Goal: Information Seeking & Learning: Learn about a topic

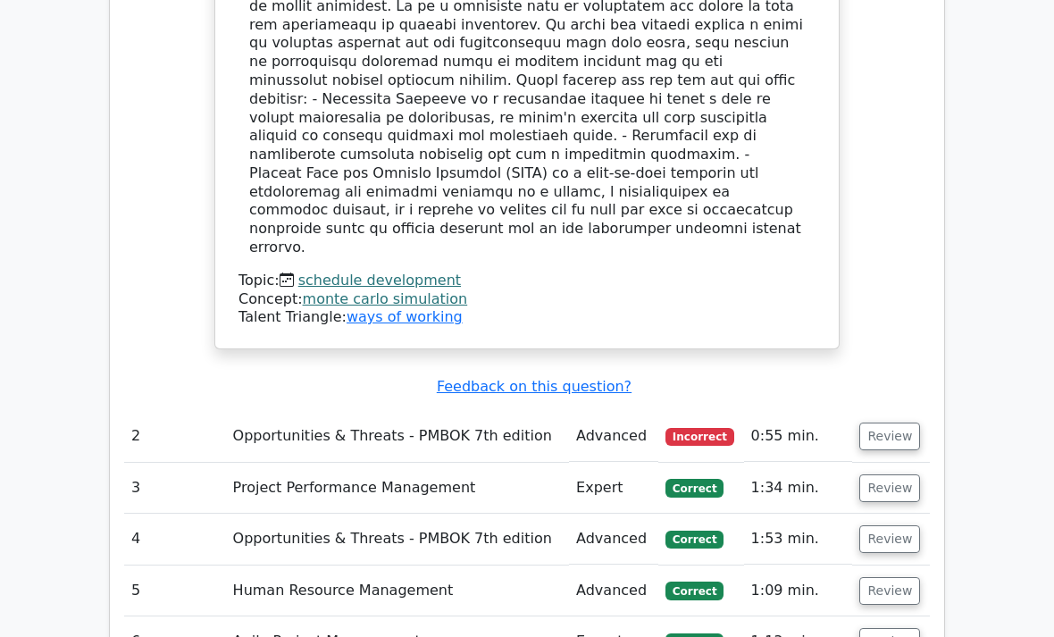
scroll to position [1690, 0]
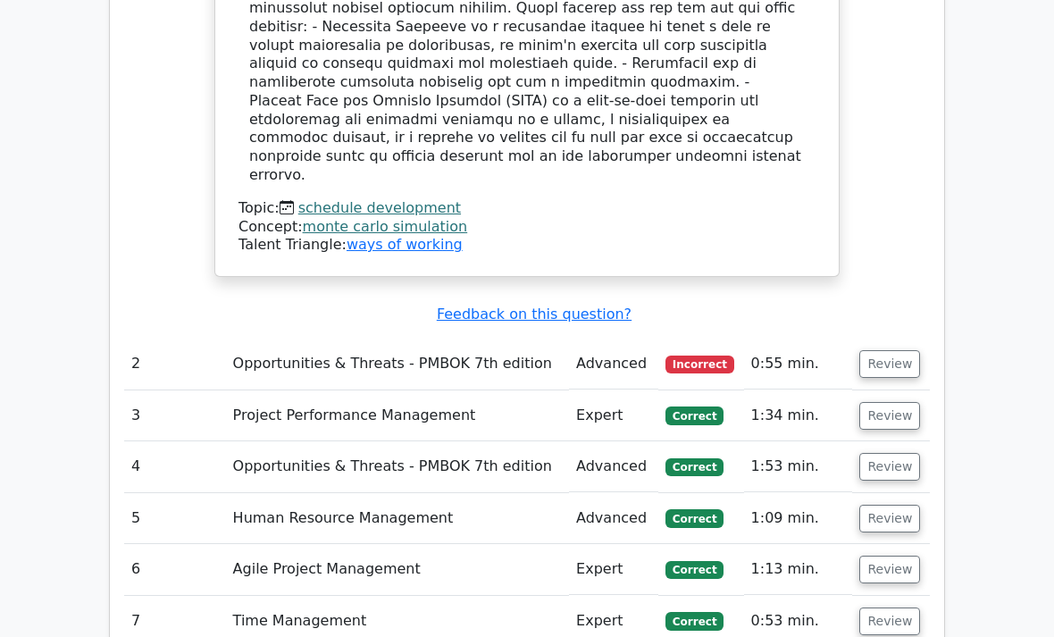
click at [896, 351] on button "Review" at bounding box center [890, 365] width 61 height 28
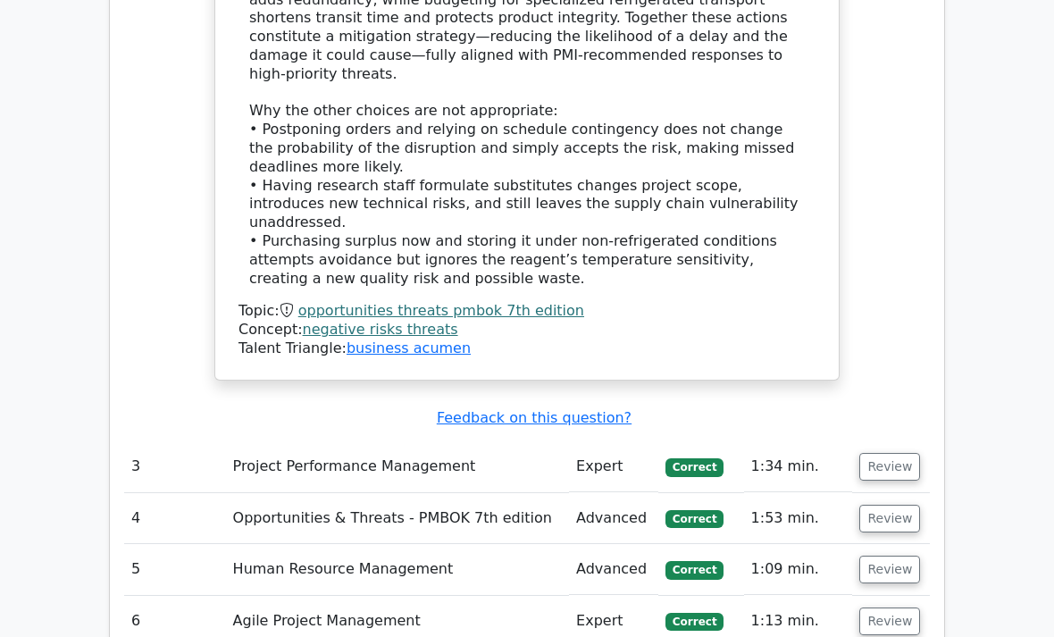
scroll to position [2823, 0]
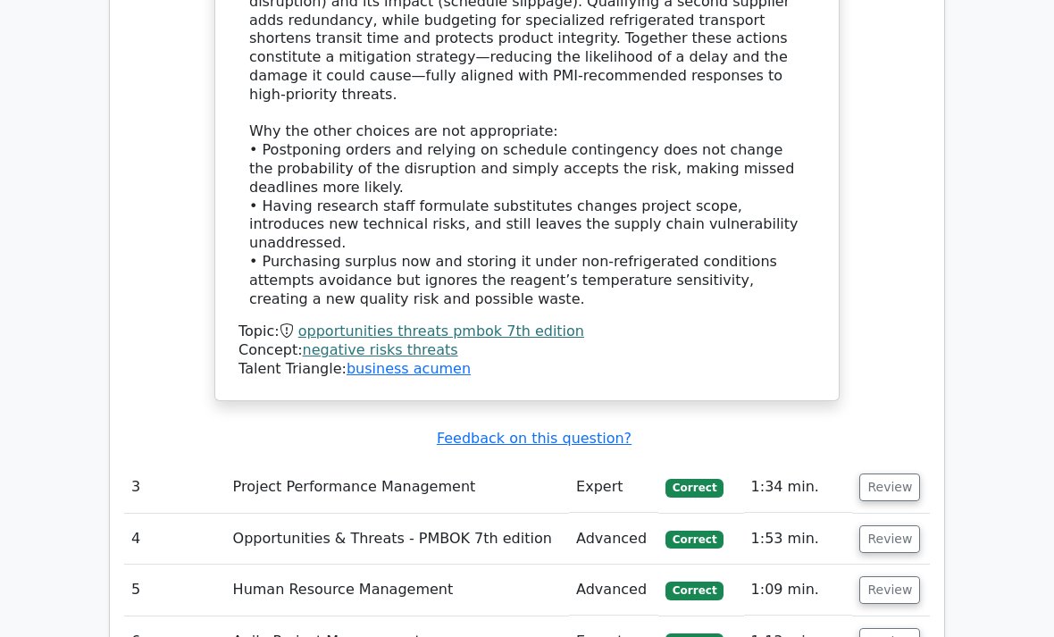
click at [888, 474] on button "Review" at bounding box center [890, 488] width 61 height 28
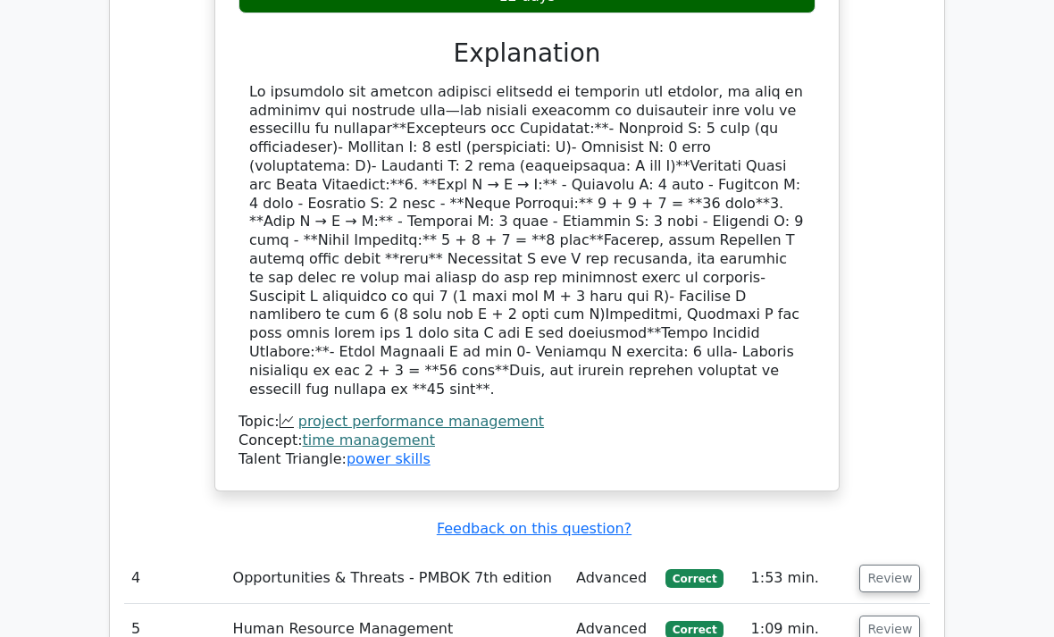
scroll to position [3708, 0]
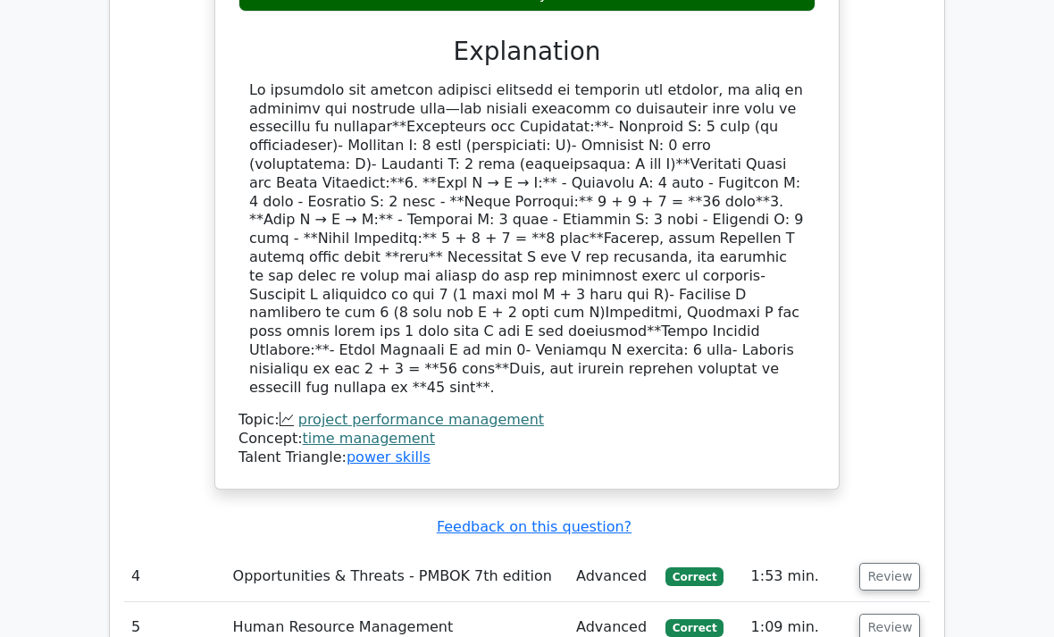
click at [882, 563] on button "Review" at bounding box center [890, 577] width 61 height 28
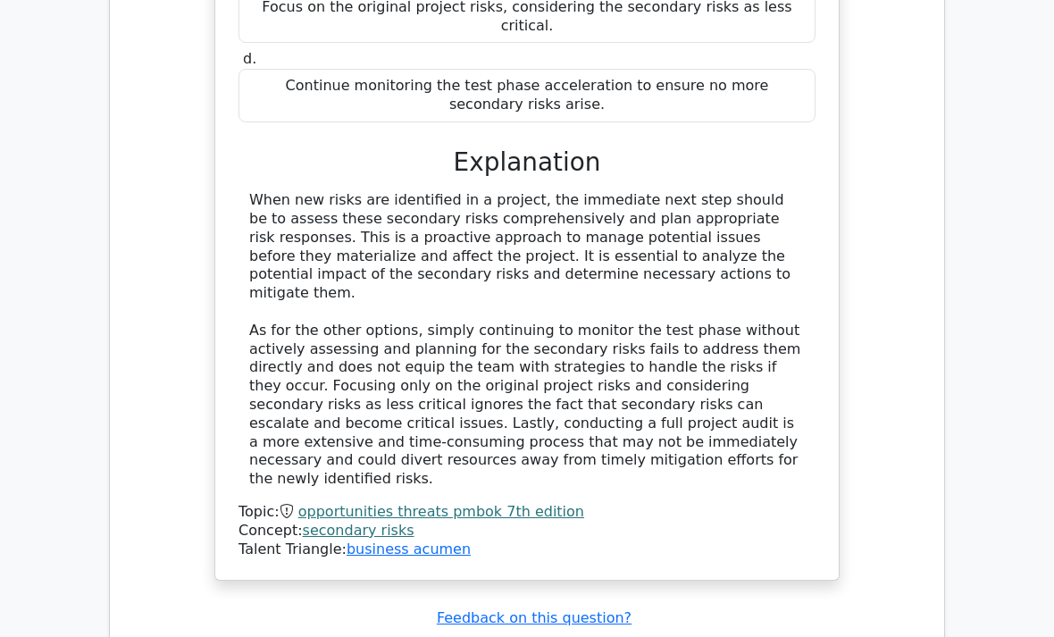
scroll to position [4668, 0]
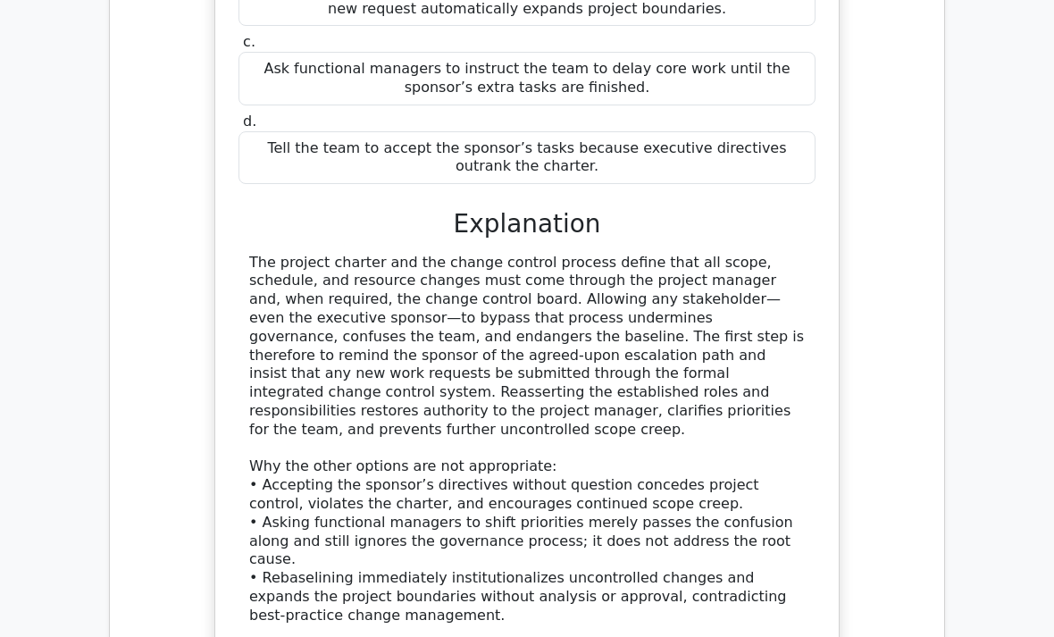
scroll to position [5695, 0]
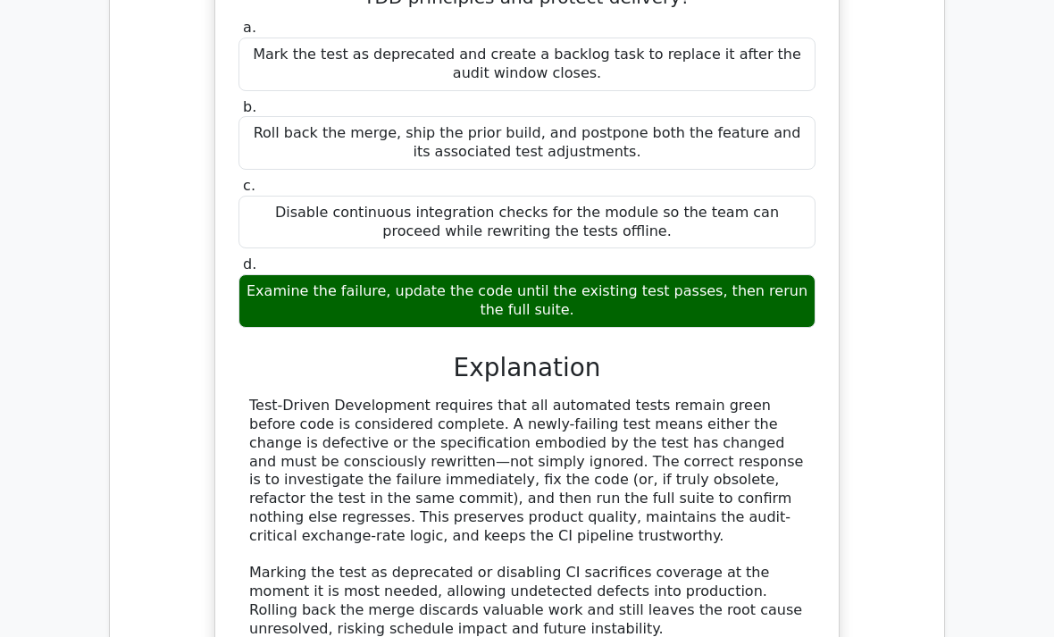
scroll to position [6700, 0]
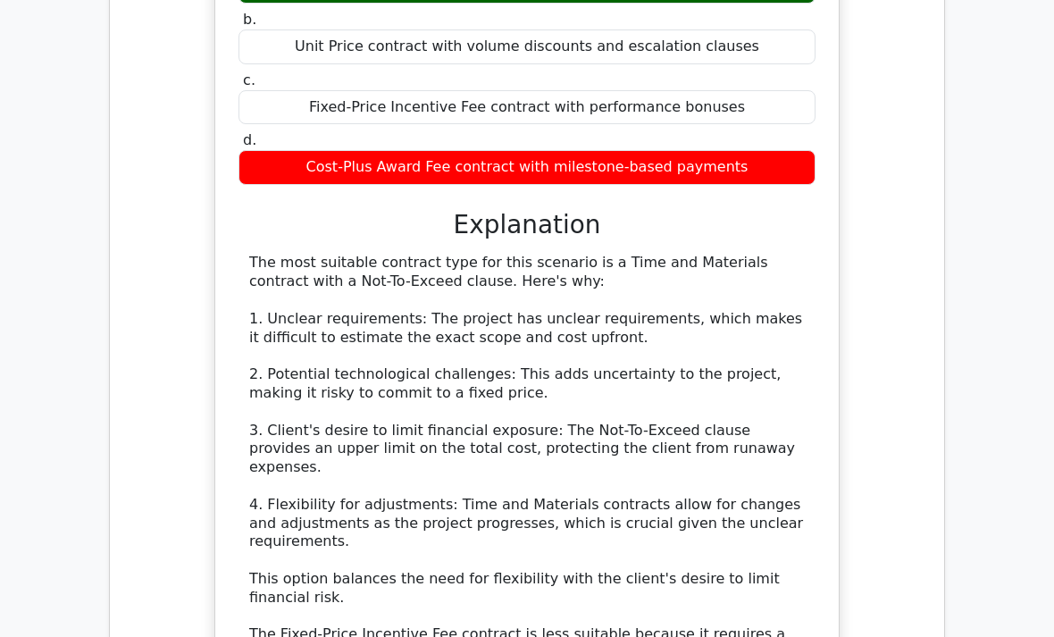
scroll to position [8751, 0]
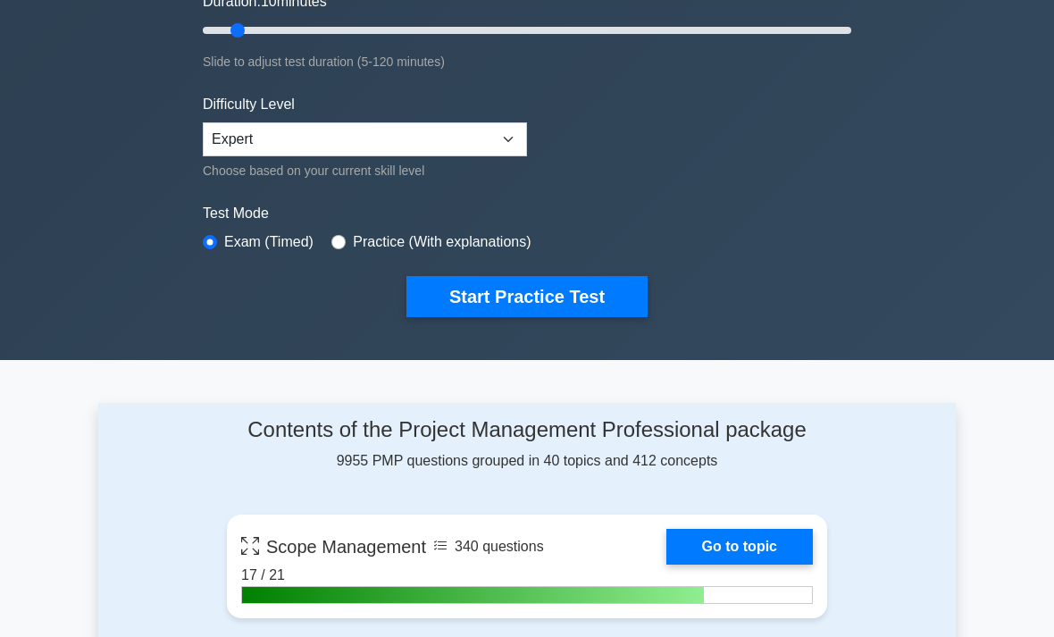
scroll to position [345, 0]
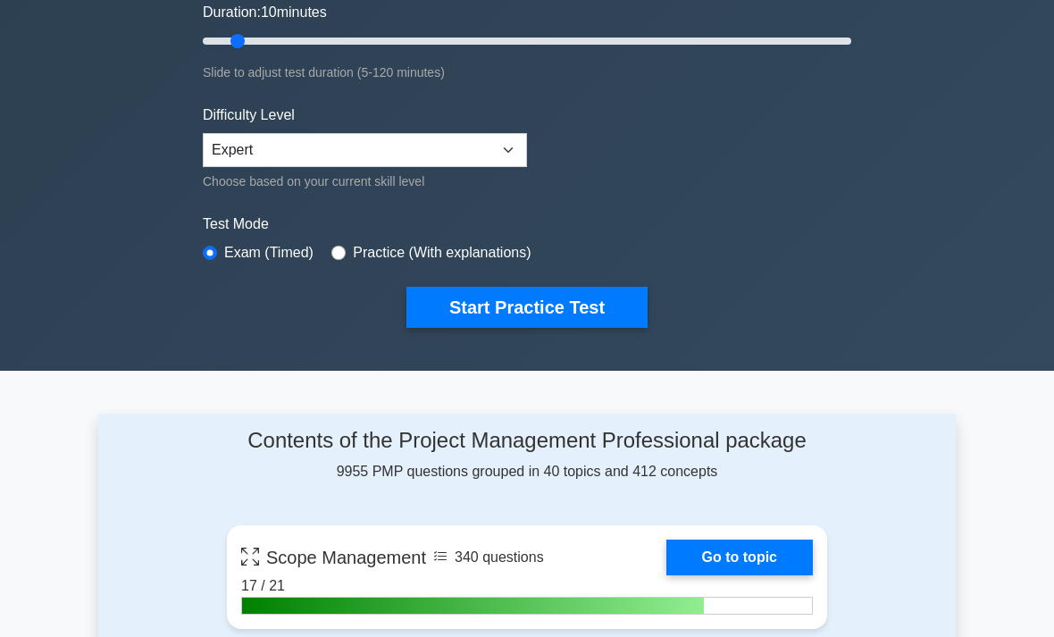
click at [590, 298] on button "Start Practice Test" at bounding box center [527, 308] width 241 height 41
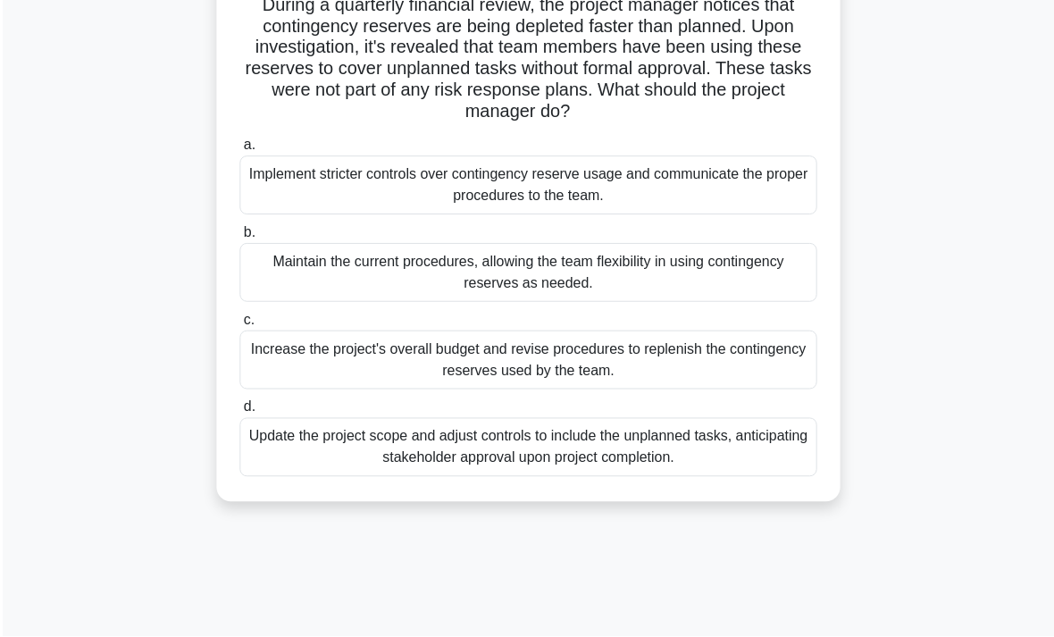
scroll to position [143, 0]
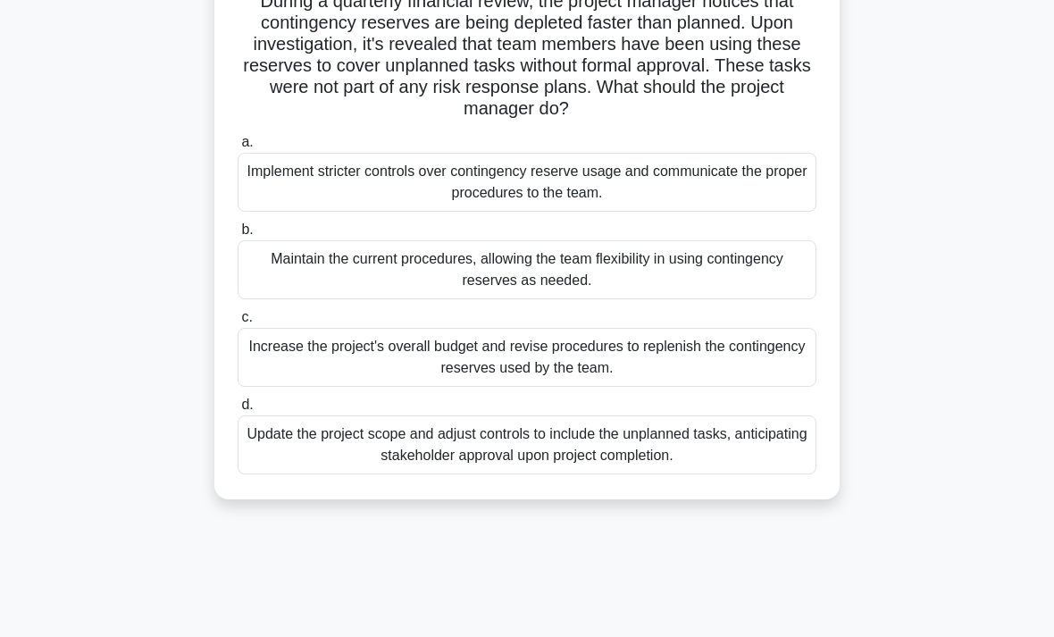
click at [302, 177] on div "Implement stricter controls over contingency reserve usage and communicate the …" at bounding box center [527, 182] width 579 height 59
click at [238, 148] on input "a. Implement stricter controls over contingency reserve usage and communicate t…" at bounding box center [238, 143] width 0 height 12
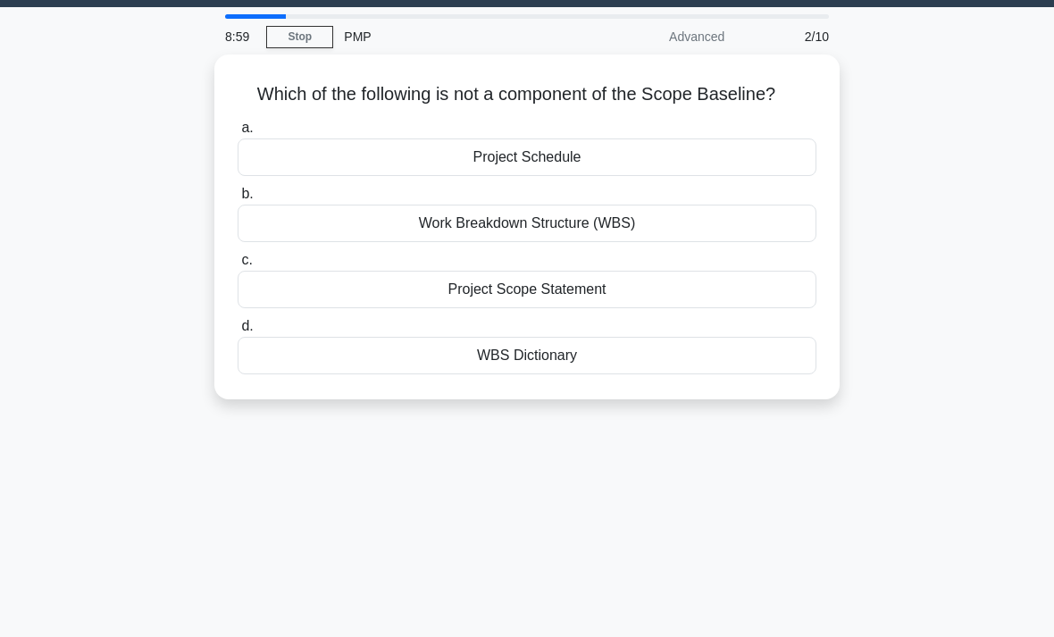
scroll to position [54, 0]
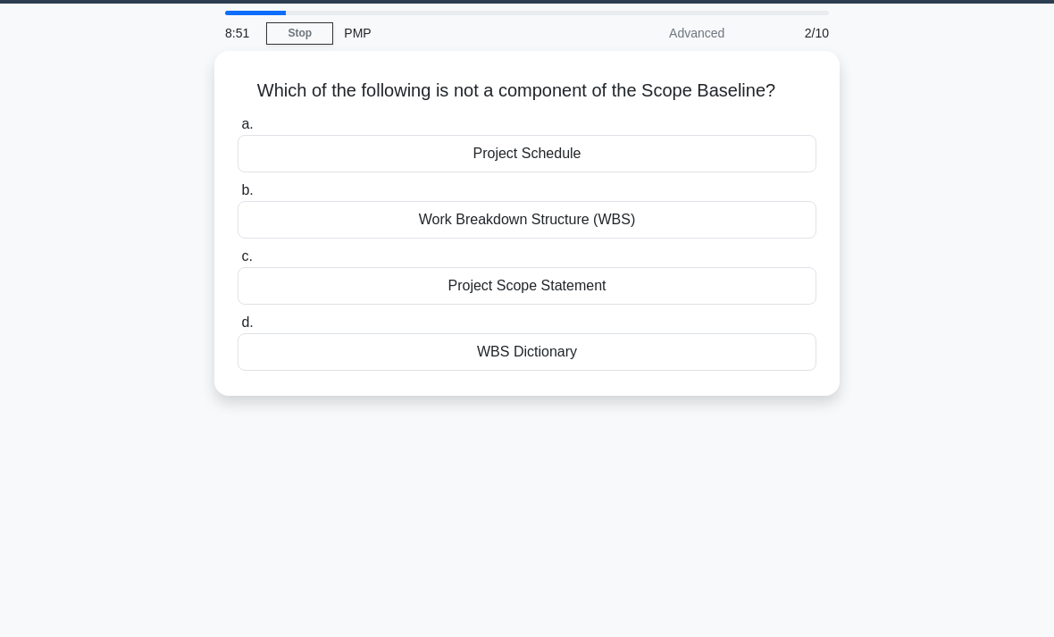
click at [576, 172] on div "Project Schedule" at bounding box center [527, 154] width 579 height 38
click at [238, 130] on input "a. Project Schedule" at bounding box center [238, 125] width 0 height 12
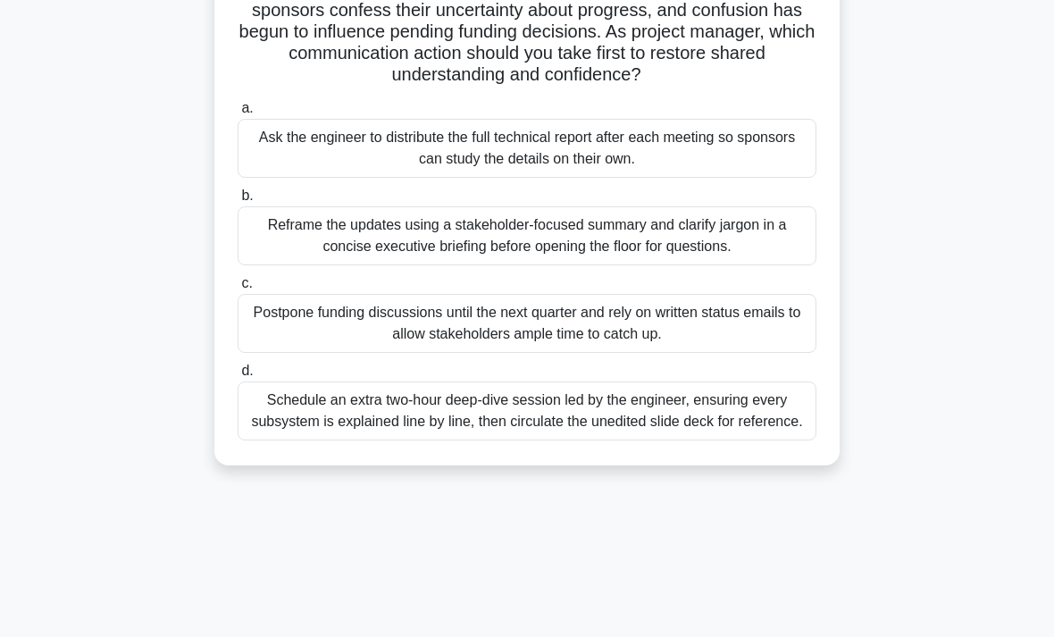
scroll to position [197, 0]
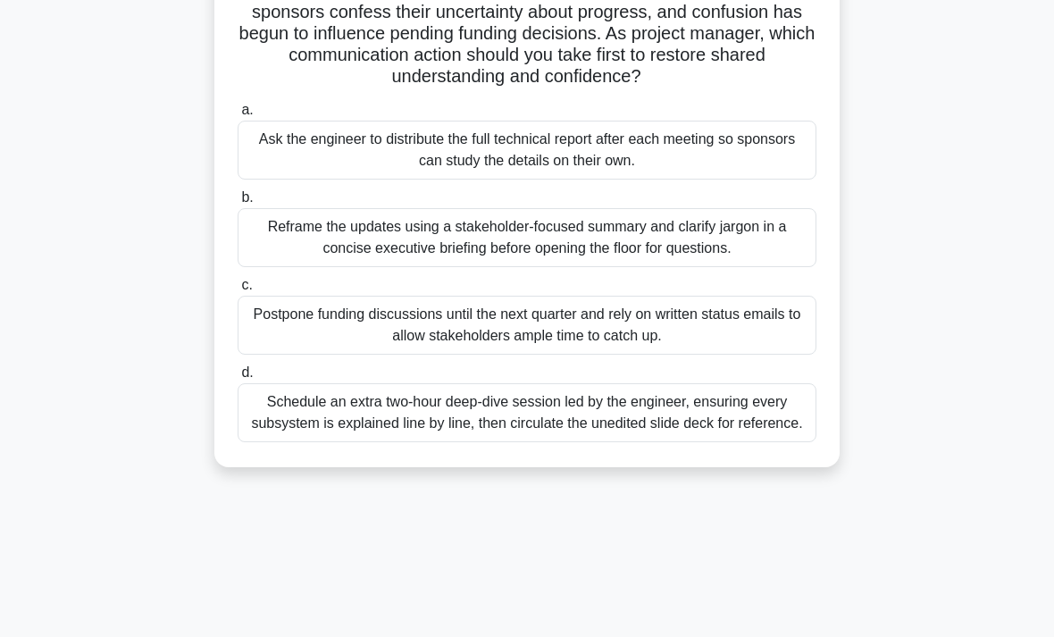
click at [327, 253] on div "Reframe the updates using a stakeholder-focused summary and clarify jargon in a…" at bounding box center [527, 237] width 579 height 59
click at [238, 204] on input "b. Reframe the updates using a stakeholder-focused summary and clarify jargon i…" at bounding box center [238, 198] width 0 height 12
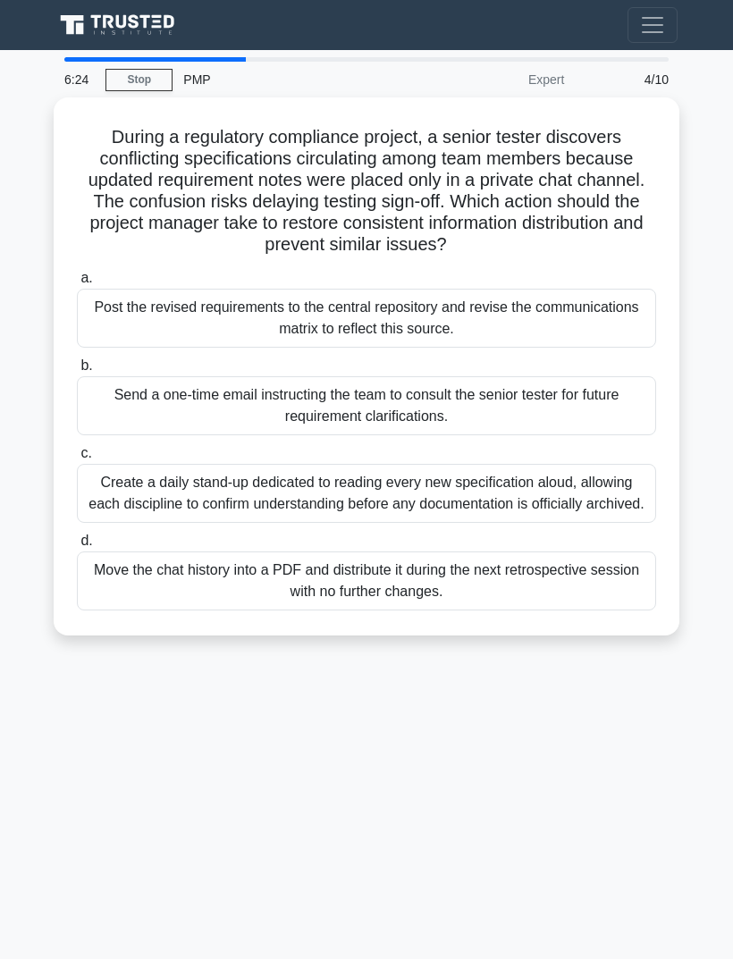
scroll to position [57, 0]
click at [164, 289] on div "Post the revised requirements to the central repository and revise the communic…" at bounding box center [366, 318] width 579 height 59
click at [77, 282] on input "a. Post the revised requirements to the central repository and revise the commu…" at bounding box center [77, 279] width 0 height 12
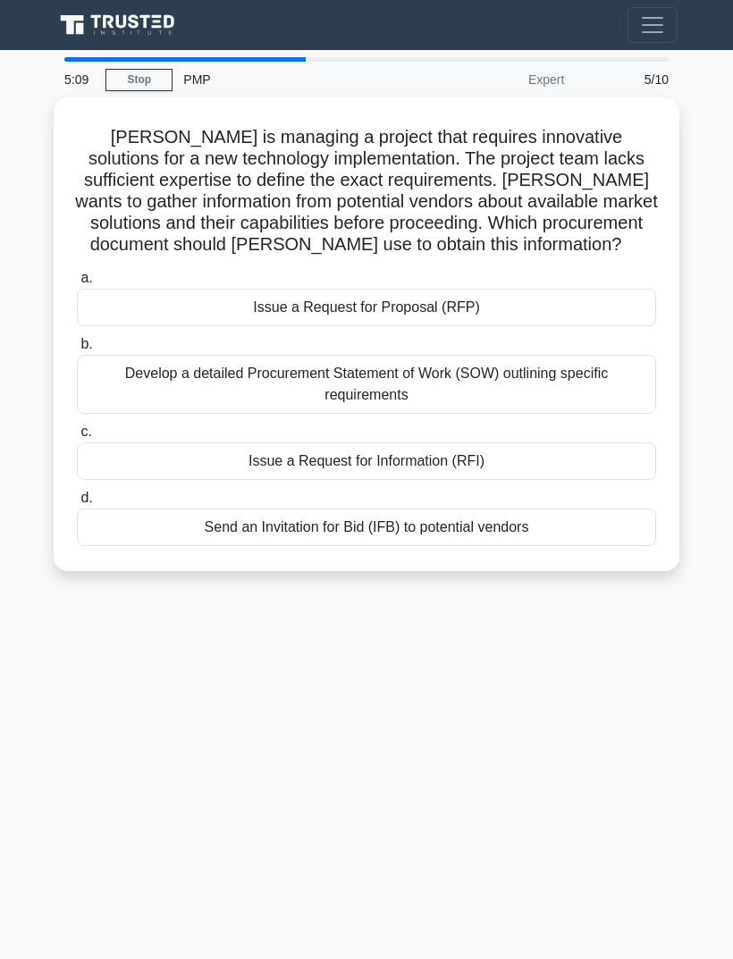
click at [161, 442] on div "Issue a Request for Information (RFI)" at bounding box center [366, 461] width 579 height 38
click at [77, 426] on input "c. Issue a Request for Information (RFI)" at bounding box center [77, 432] width 0 height 12
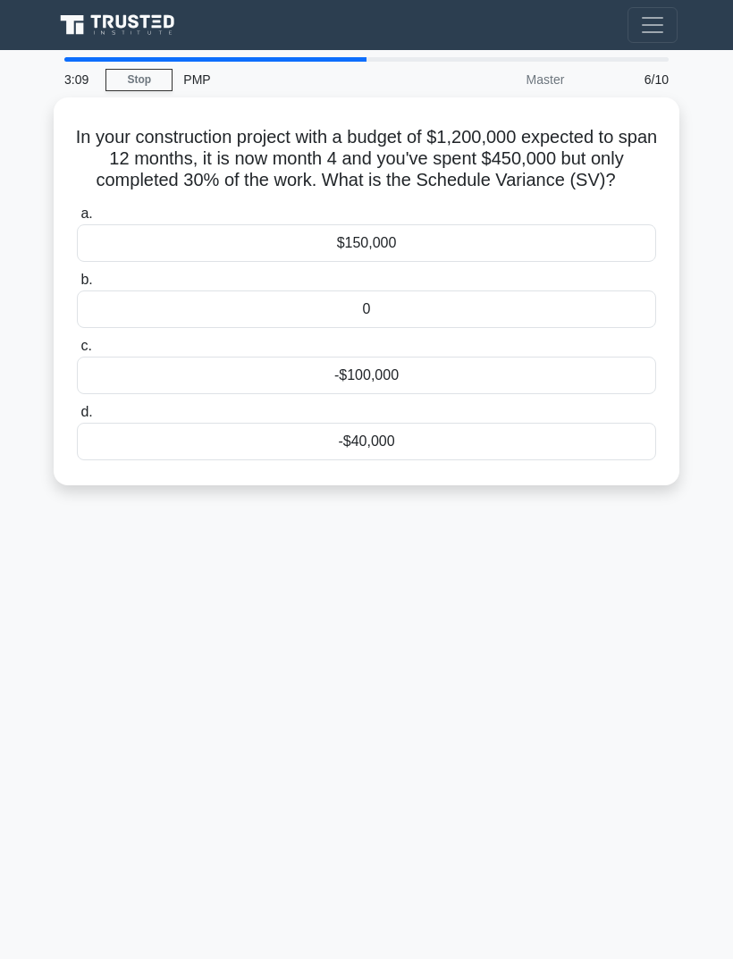
click at [407, 356] on div "-$100,000" at bounding box center [366, 375] width 579 height 38
click at [77, 340] on input "c. -$100,000" at bounding box center [77, 346] width 0 height 12
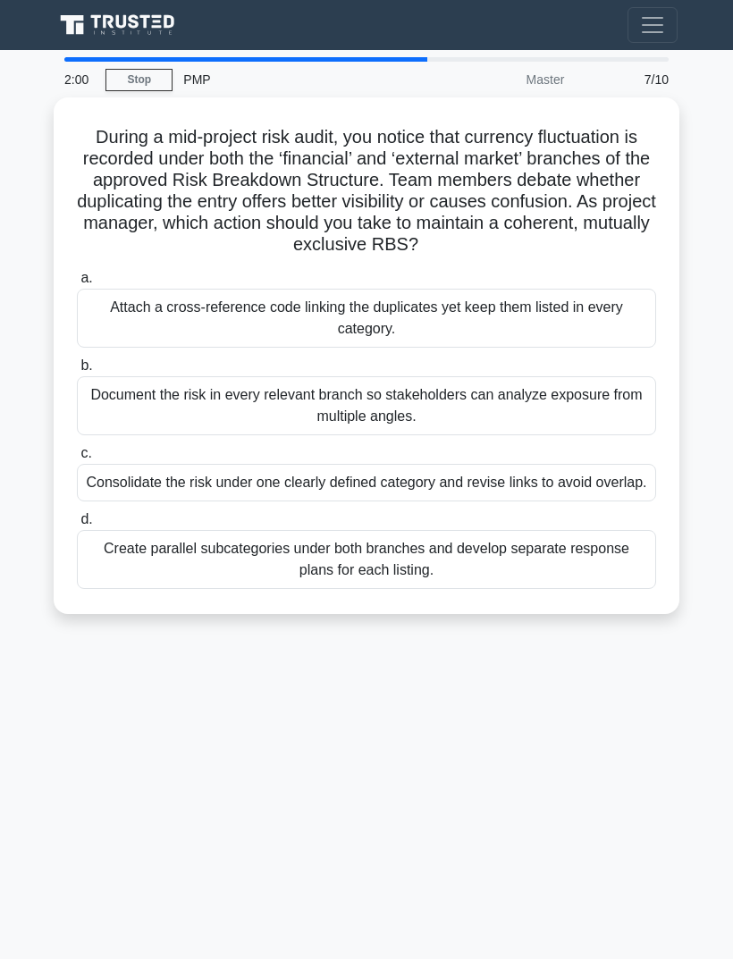
click at [124, 376] on div "Document the risk in every relevant branch so stakeholders can analyze exposure…" at bounding box center [366, 405] width 579 height 59
click at [77, 360] on input "b. Document the risk in every relevant branch so stakeholders can analyze expos…" at bounding box center [77, 366] width 0 height 12
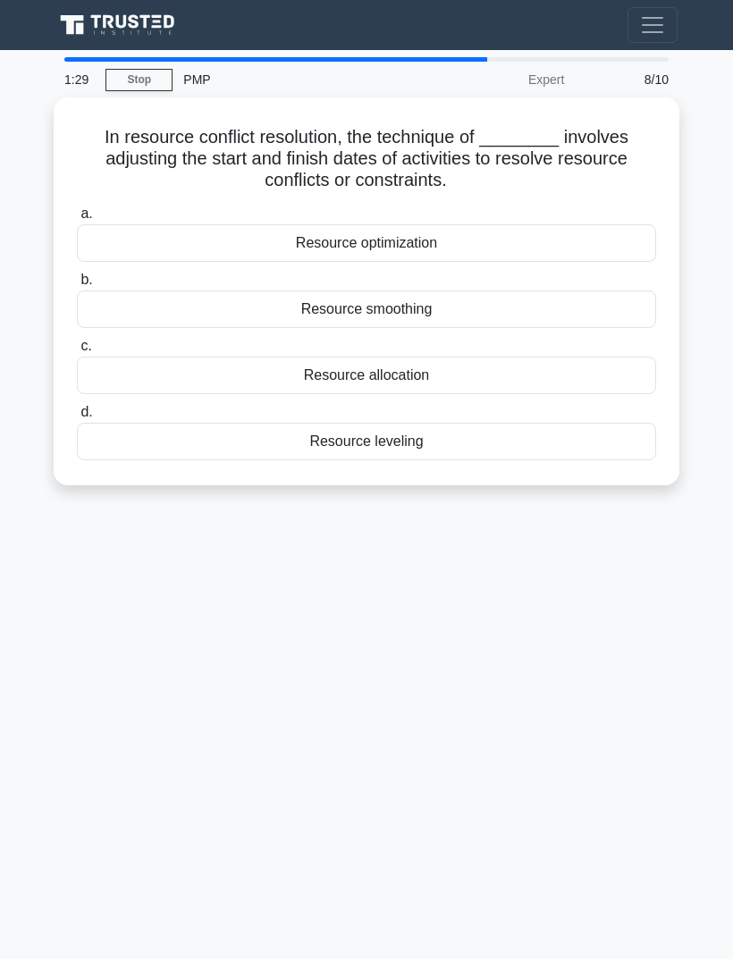
click at [171, 290] on div "Resource smoothing" at bounding box center [366, 309] width 579 height 38
click at [77, 274] on input "b. Resource smoothing" at bounding box center [77, 280] width 0 height 12
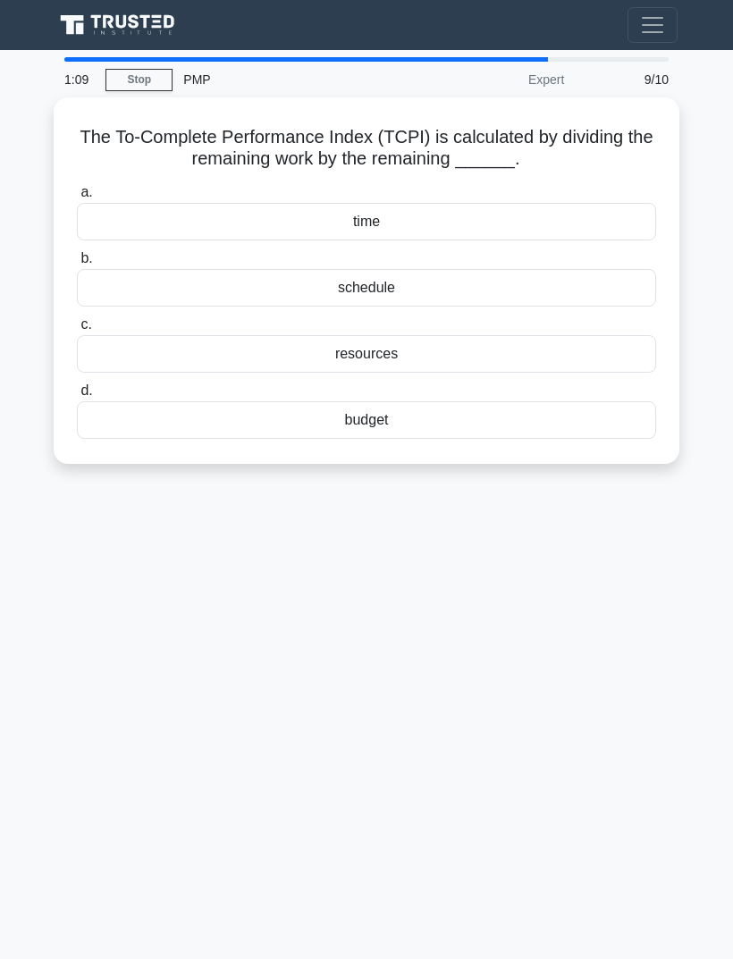
click at [408, 401] on div "budget" at bounding box center [366, 420] width 579 height 38
click at [77, 385] on input "d. budget" at bounding box center [77, 391] width 0 height 12
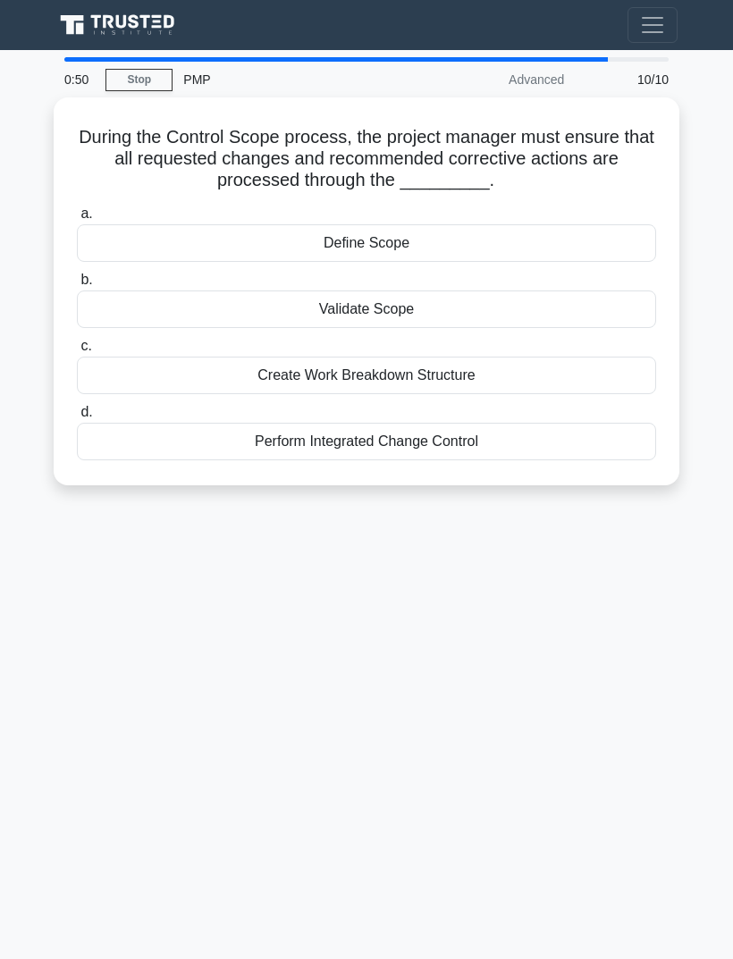
click at [415, 290] on div "Validate Scope" at bounding box center [366, 309] width 579 height 38
click at [77, 274] on input "b. Validate Scope" at bounding box center [77, 280] width 0 height 12
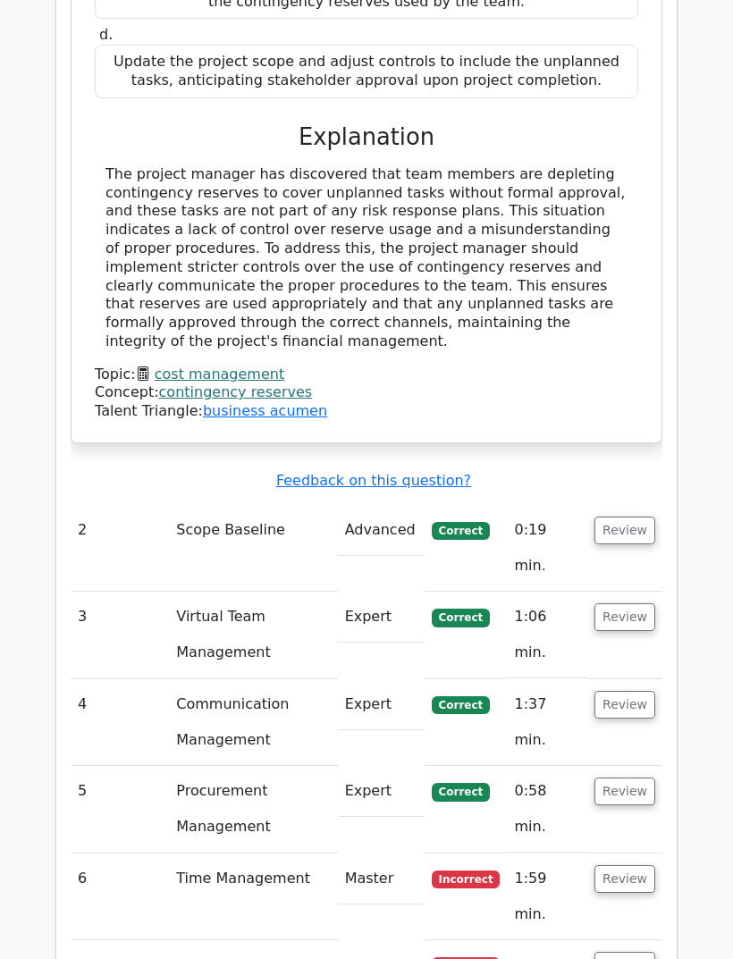
scroll to position [1719, 0]
click at [633, 516] on button "Review" at bounding box center [624, 530] width 61 height 28
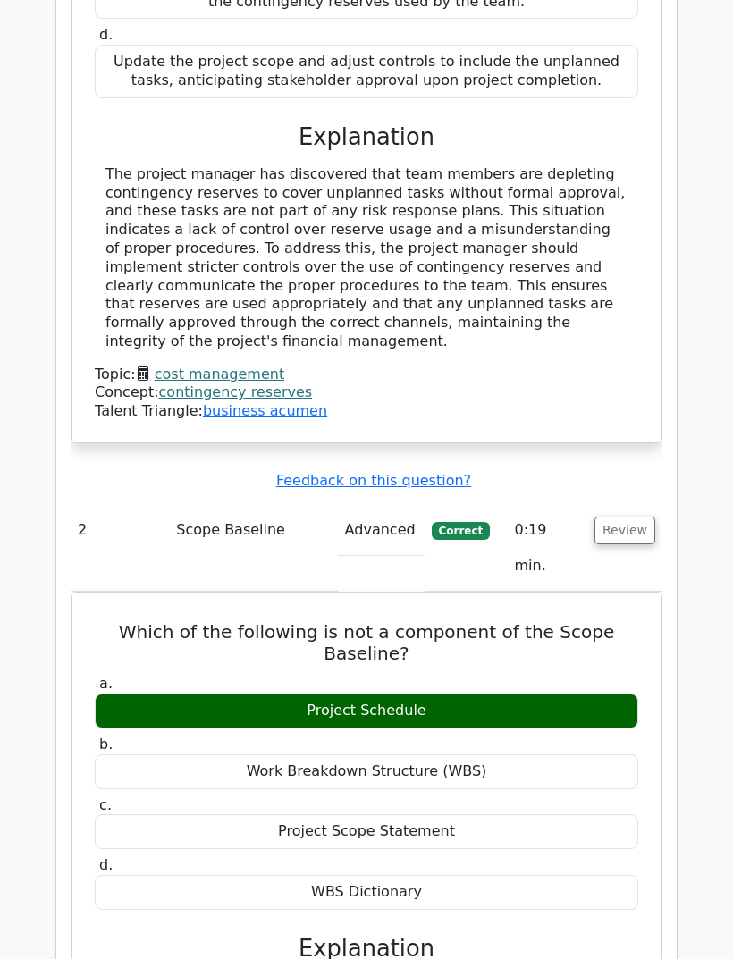
click at [632, 516] on button "Review" at bounding box center [624, 530] width 61 height 28
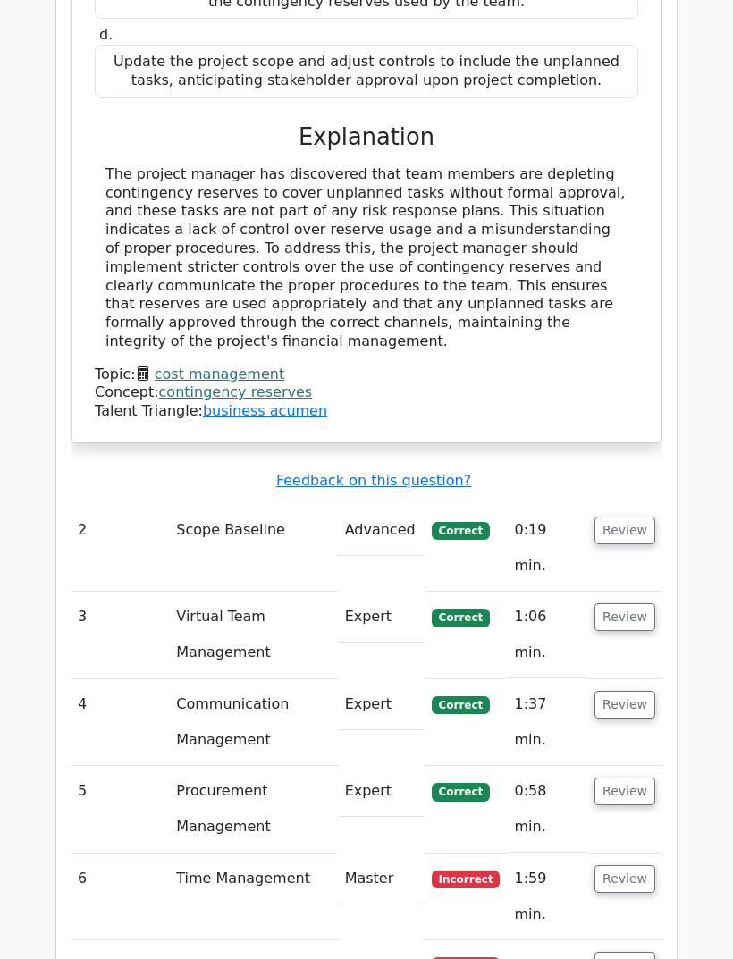
click at [635, 516] on button "Review" at bounding box center [624, 530] width 61 height 28
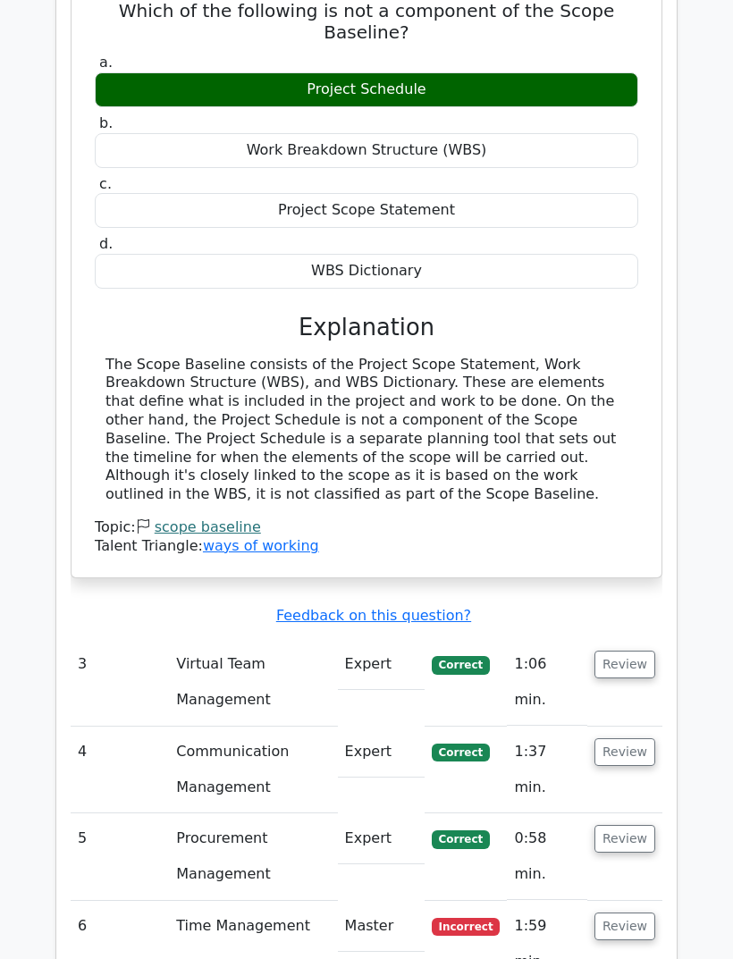
scroll to position [2353, 0]
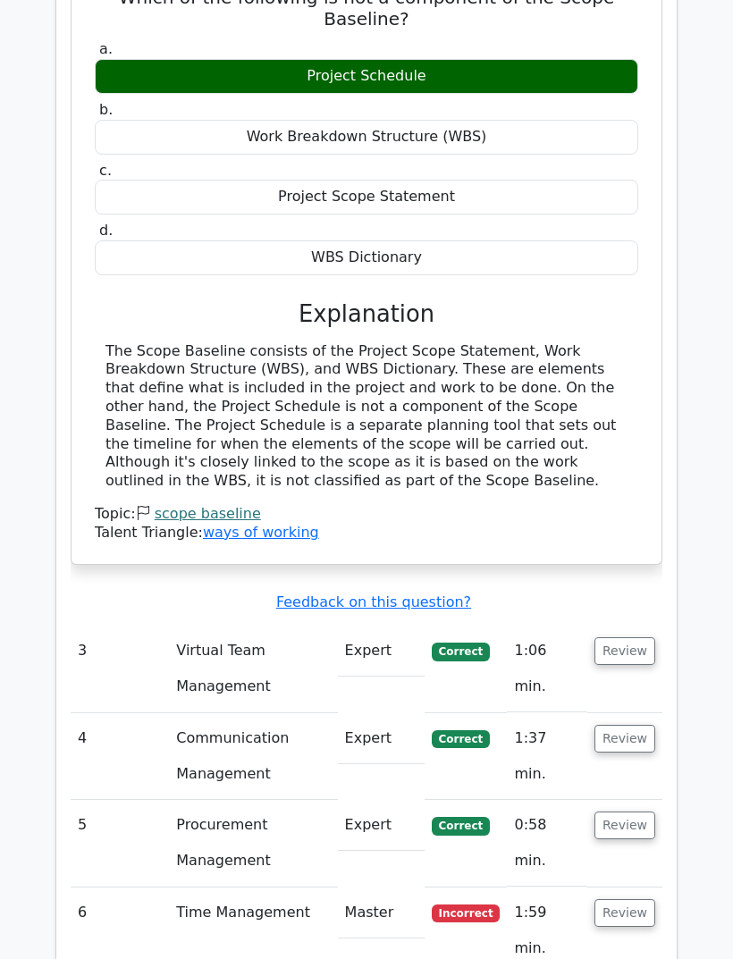
click at [630, 637] on button "Review" at bounding box center [624, 651] width 61 height 28
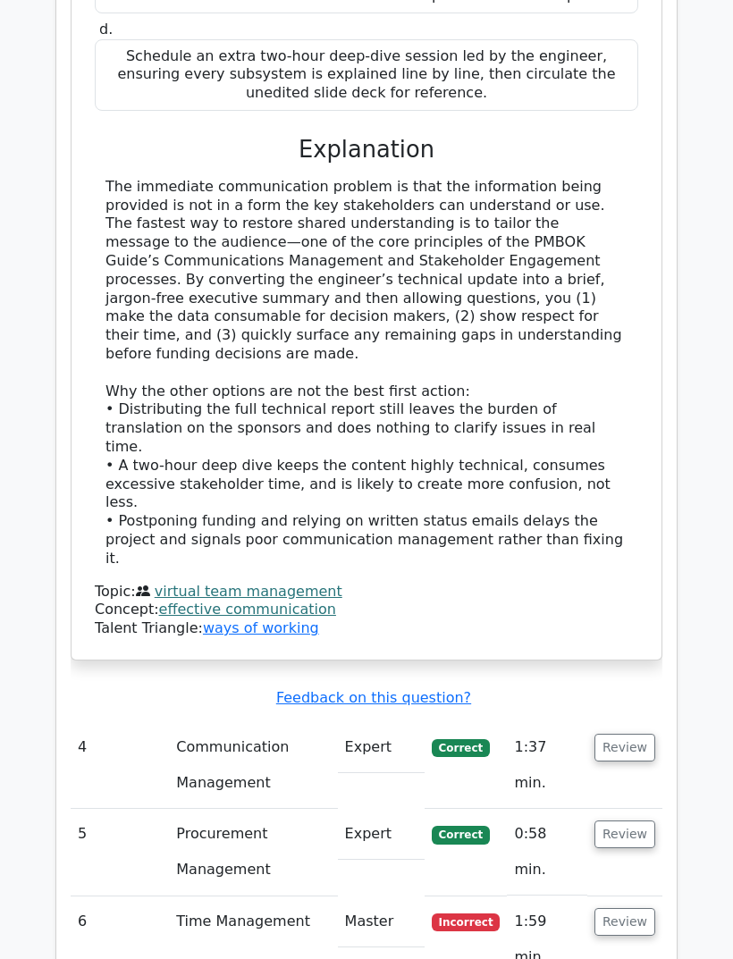
scroll to position [3513, 0]
click at [633, 734] on button "Review" at bounding box center [624, 748] width 61 height 28
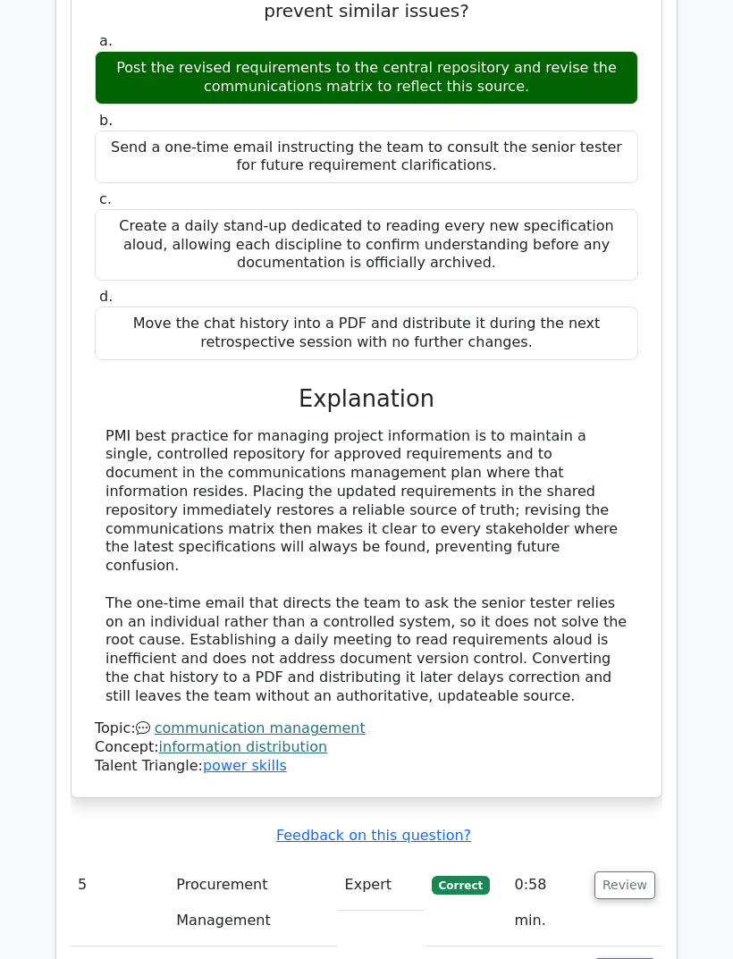
scroll to position [4452, 0]
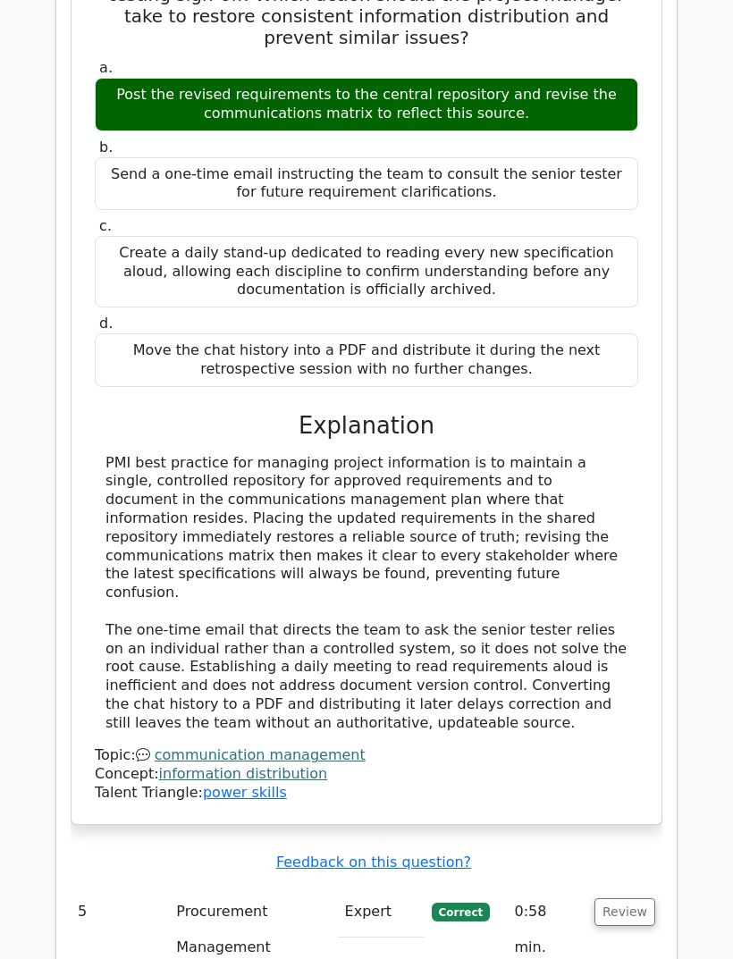
click at [628, 899] on button "Review" at bounding box center [624, 913] width 61 height 28
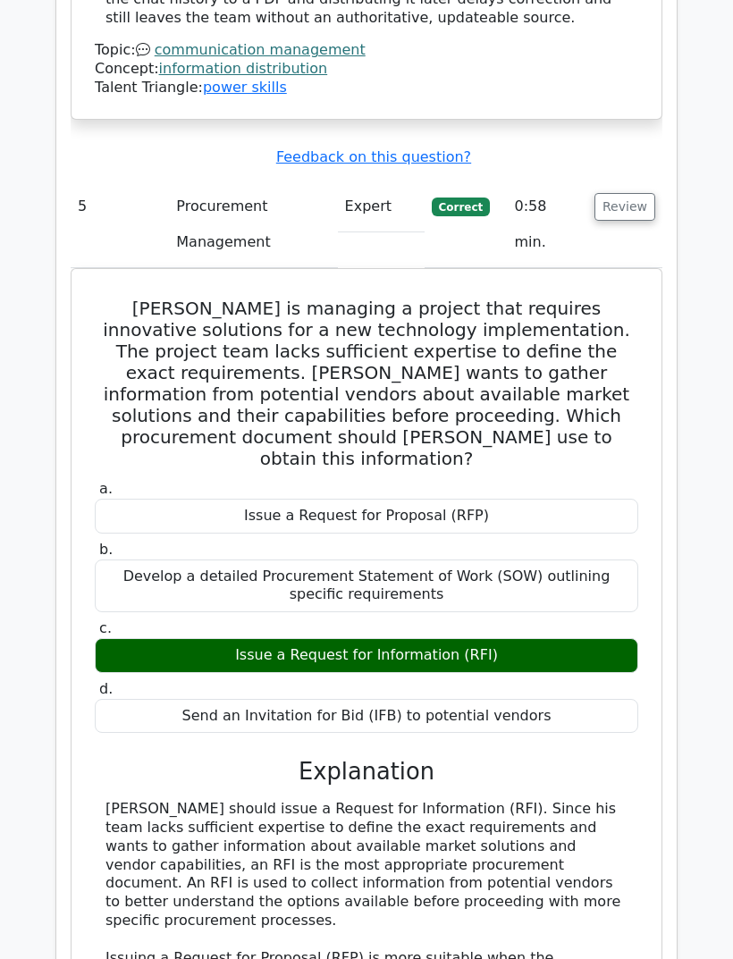
scroll to position [5164, 0]
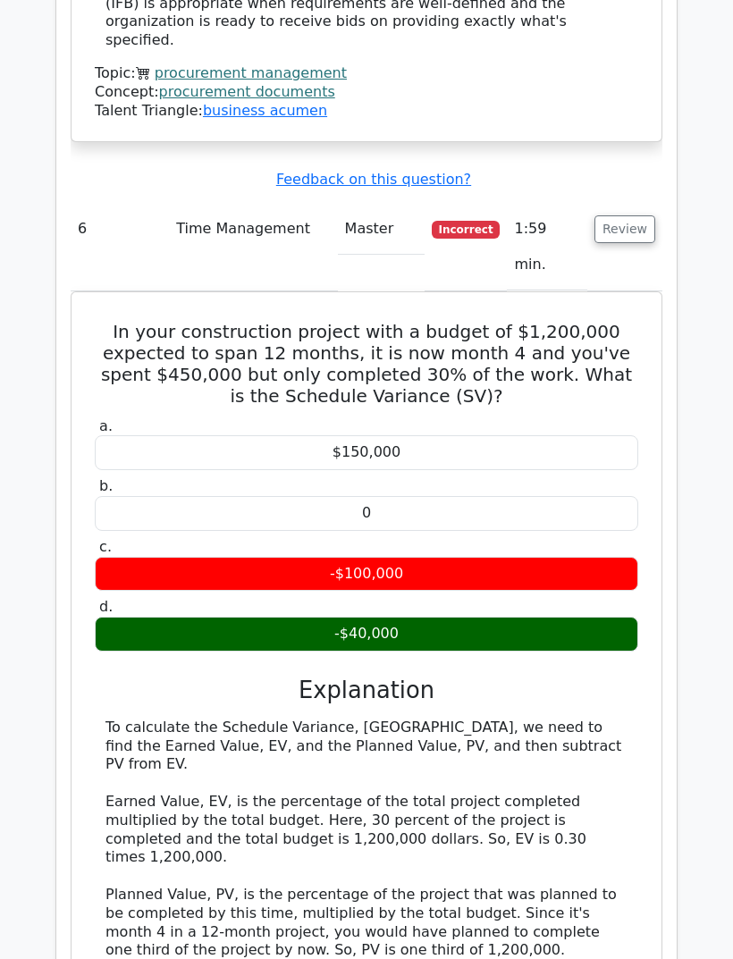
scroll to position [6205, 0]
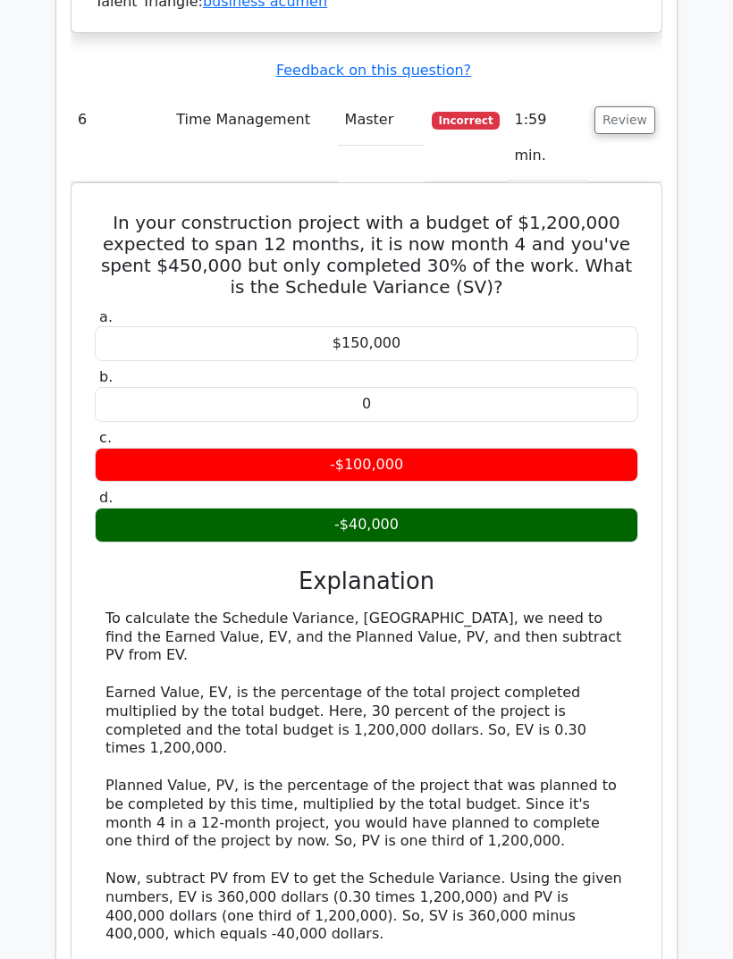
scroll to position [6320, 0]
